Goal: Task Accomplishment & Management: Use online tool/utility

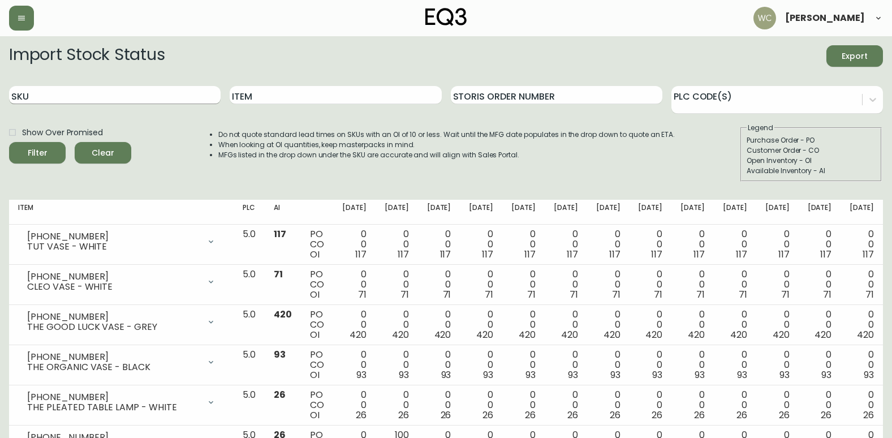
click at [63, 94] on input "SKU" at bounding box center [115, 95] width 212 height 18
type input "834-020"
click at [9, 142] on button "Filter" at bounding box center [37, 152] width 57 height 21
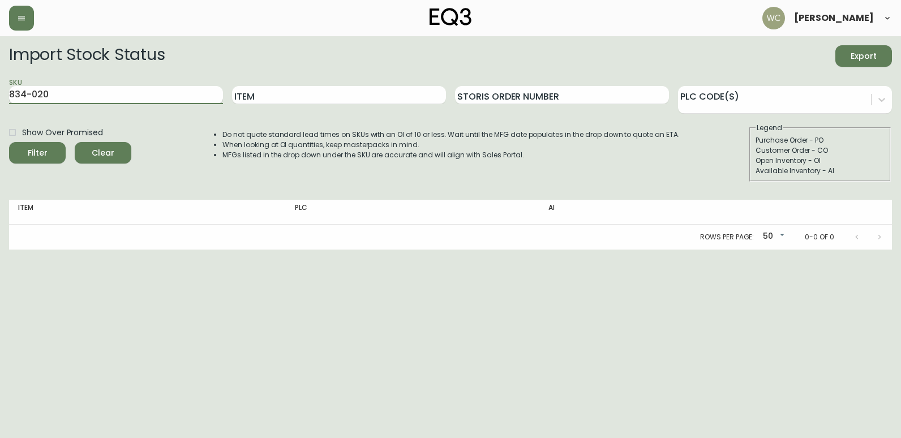
click at [69, 94] on input "834-020" at bounding box center [116, 95] width 214 height 18
click at [290, 94] on input "Item" at bounding box center [339, 95] width 214 height 18
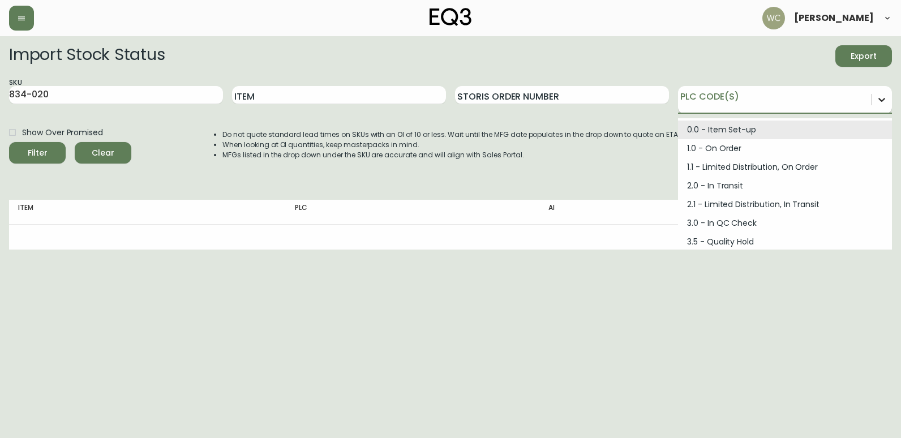
click at [880, 98] on div at bounding box center [881, 99] width 20 height 20
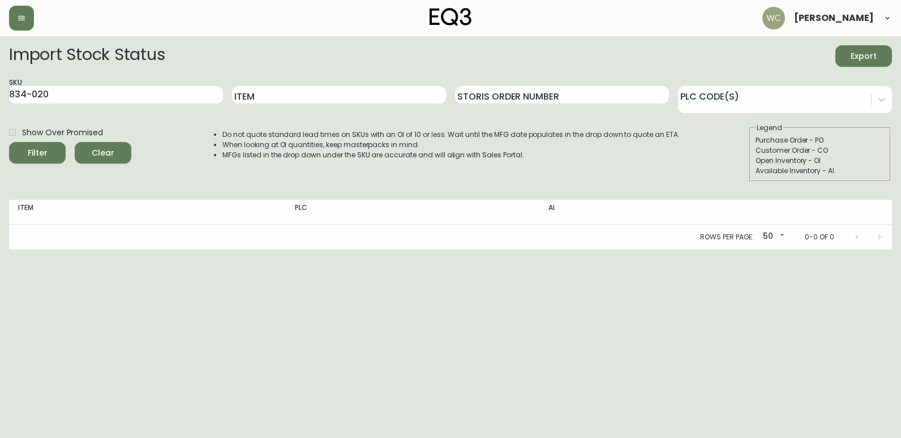
drag, startPoint x: 649, startPoint y: 319, endPoint x: 642, endPoint y: 309, distance: 12.6
click at [647, 249] on html "[PERSON_NAME] Import Stock Status Export SKU 834-020 Item Storis Order Number P…" at bounding box center [450, 124] width 901 height 249
click at [535, 101] on input "Storis Order Number" at bounding box center [562, 95] width 214 height 18
click at [309, 94] on input "Item" at bounding box center [339, 95] width 214 height 18
click at [79, 96] on input "834-020" at bounding box center [116, 95] width 214 height 18
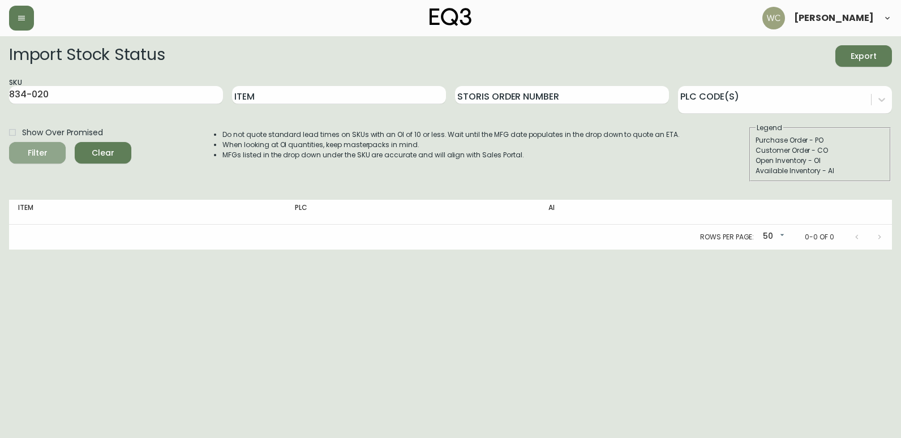
click at [45, 155] on div "Filter" at bounding box center [38, 153] width 20 height 14
